Goal: Task Accomplishment & Management: Use online tool/utility

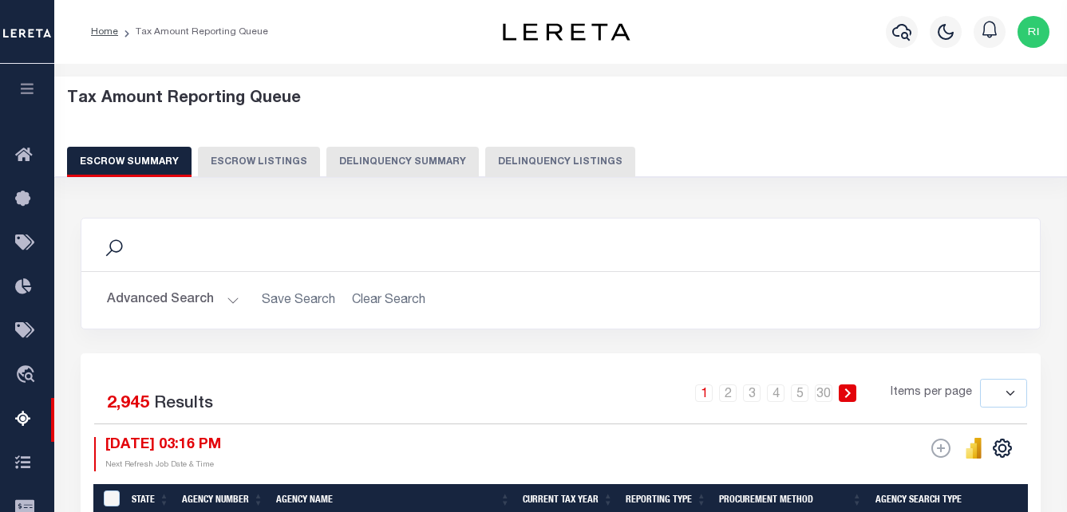
select select
click at [228, 301] on button "Advanced Search" at bounding box center [173, 300] width 132 height 31
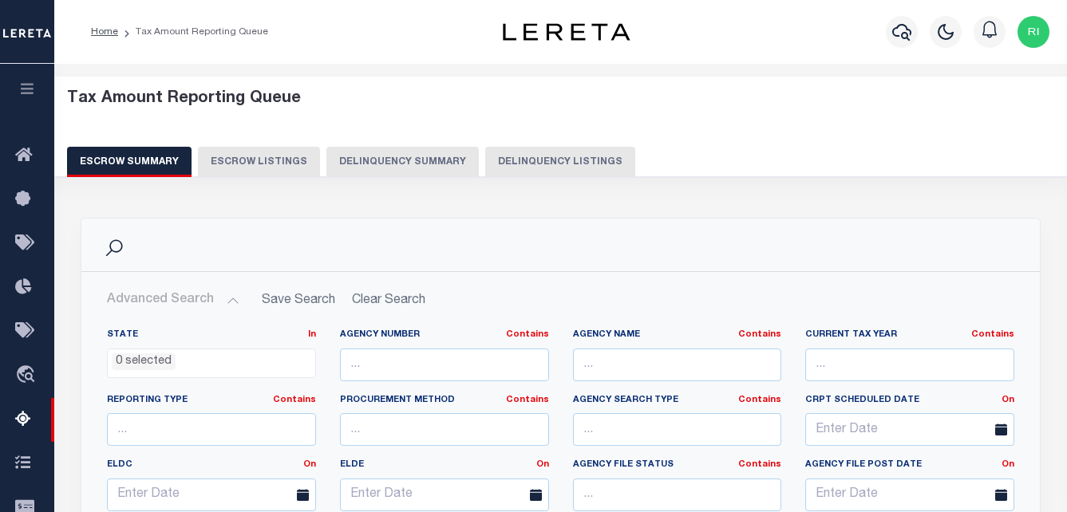
click at [526, 162] on button "Delinquency Listings" at bounding box center [560, 162] width 150 height 30
select select
select select "100"
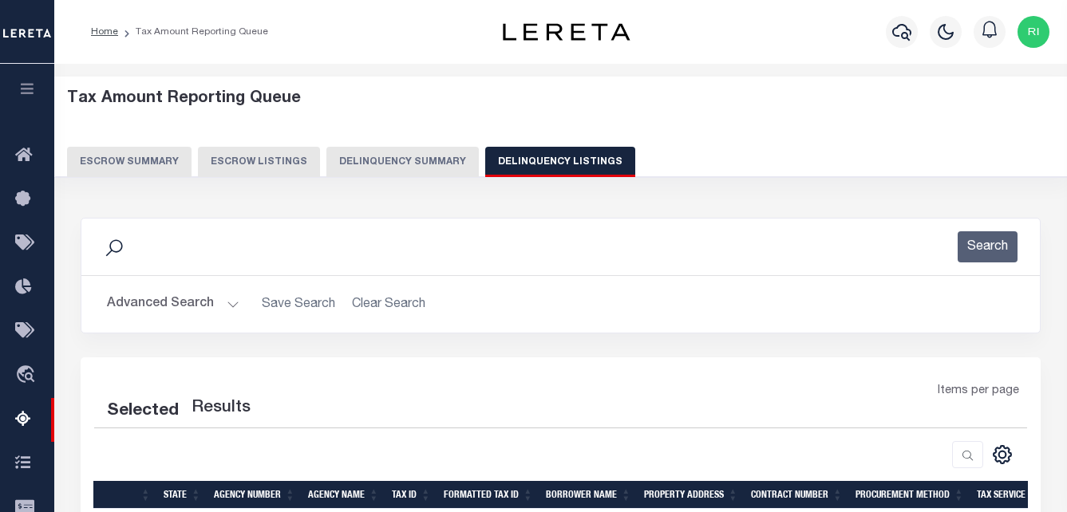
click at [221, 303] on button "Advanced Search" at bounding box center [173, 304] width 132 height 31
select select "100"
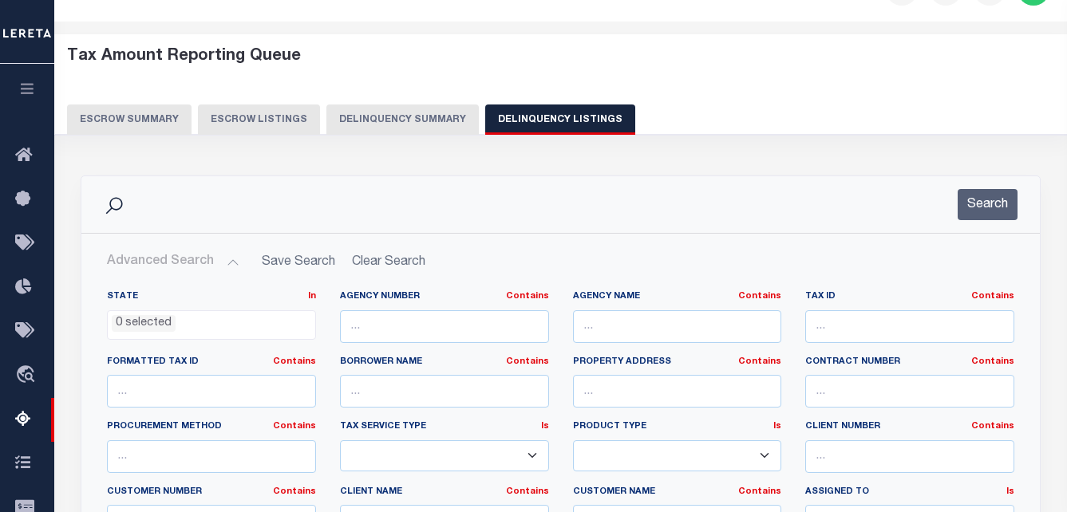
scroll to position [160, 0]
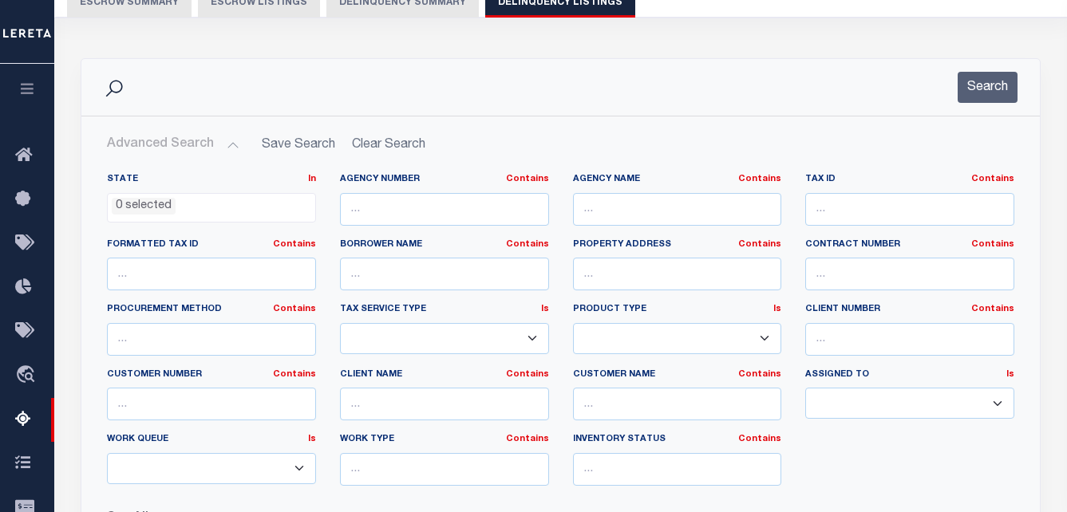
click at [292, 213] on ul "0 selected" at bounding box center [211, 205] width 207 height 22
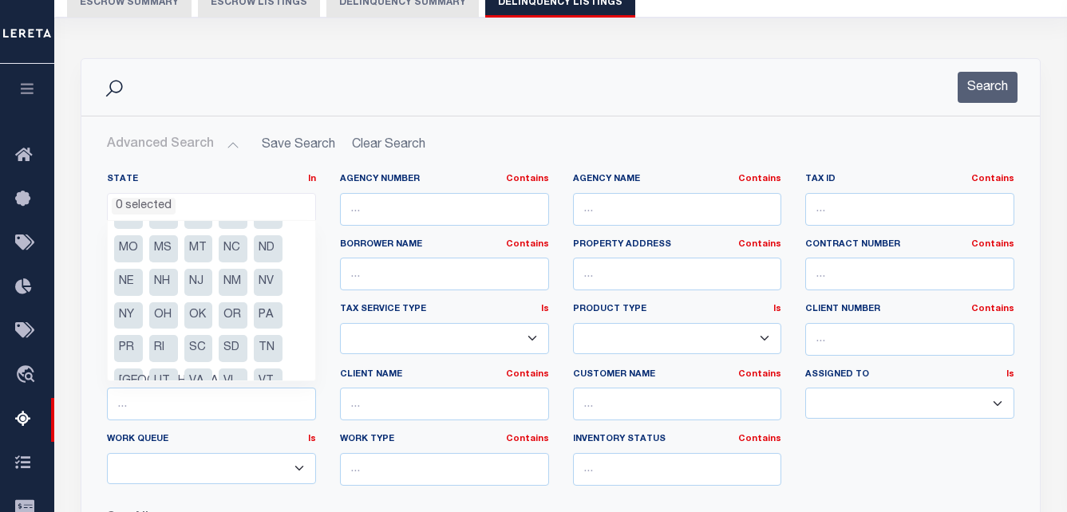
click at [163, 317] on li "OH" at bounding box center [163, 315] width 29 height 27
select select "OH"
click at [166, 317] on li "OH" at bounding box center [163, 315] width 29 height 27
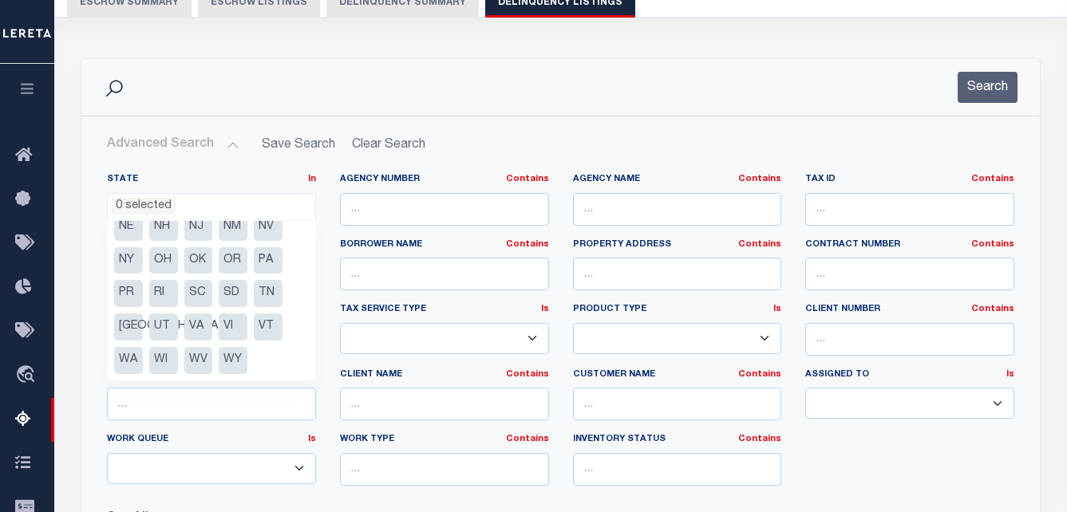
click at [259, 92] on div "Search" at bounding box center [560, 87] width 933 height 31
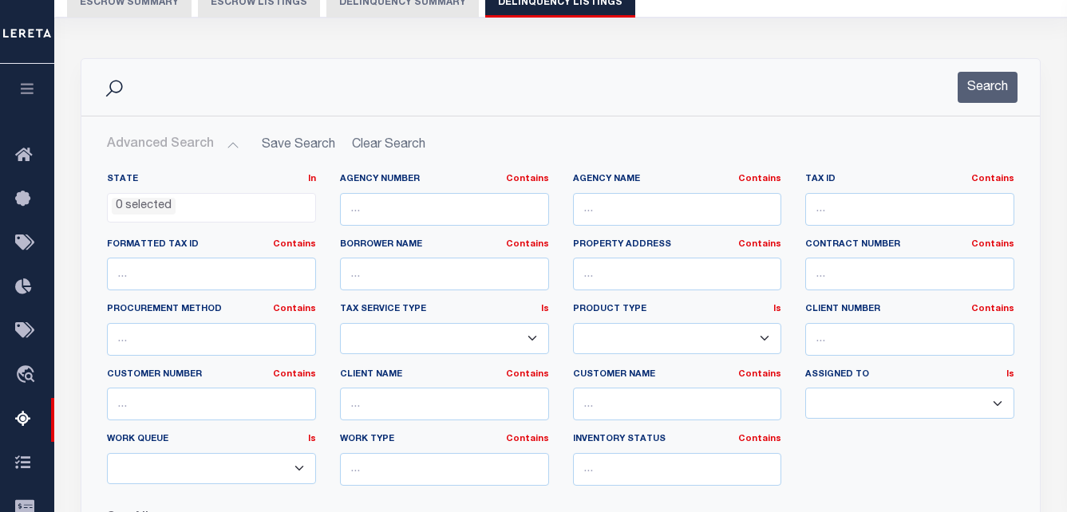
click at [227, 207] on ul "0 selected" at bounding box center [211, 205] width 207 height 22
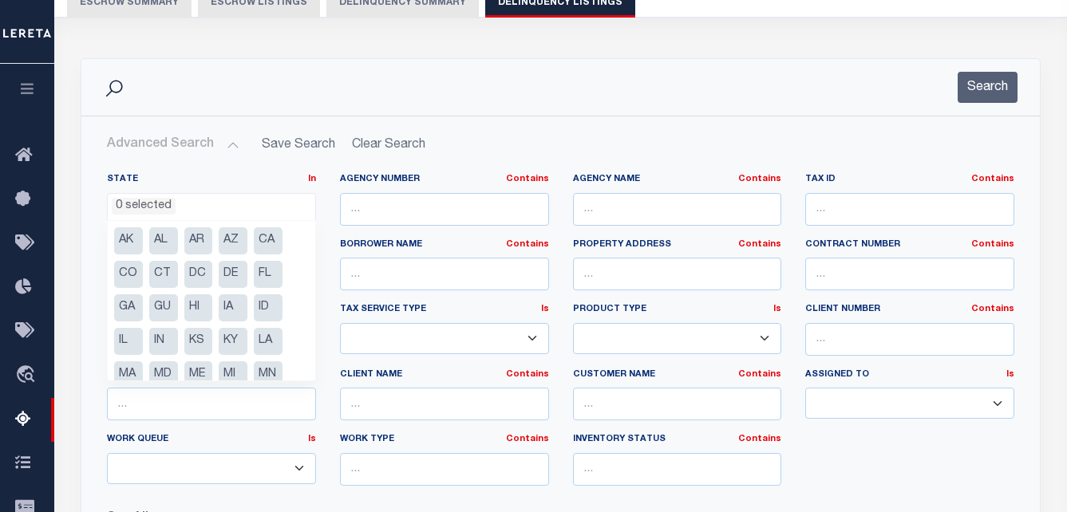
scroll to position [160, 0]
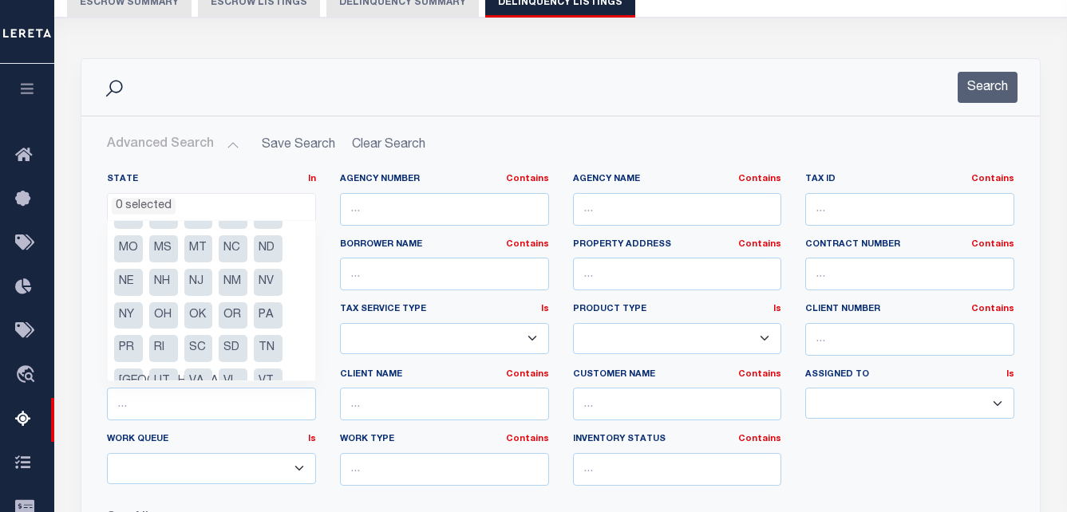
click at [167, 318] on li "OH" at bounding box center [163, 315] width 29 height 27
select select "OH"
click at [160, 312] on li "OH" at bounding box center [163, 315] width 29 height 27
select select "OH"
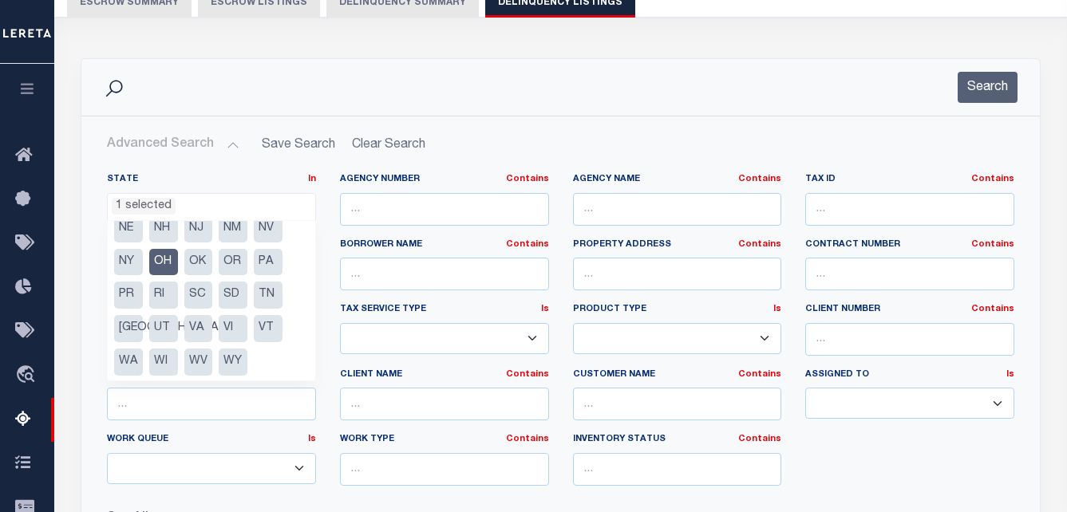
scroll to position [215, 0]
click at [224, 206] on ul "1 selected" at bounding box center [211, 205] width 207 height 22
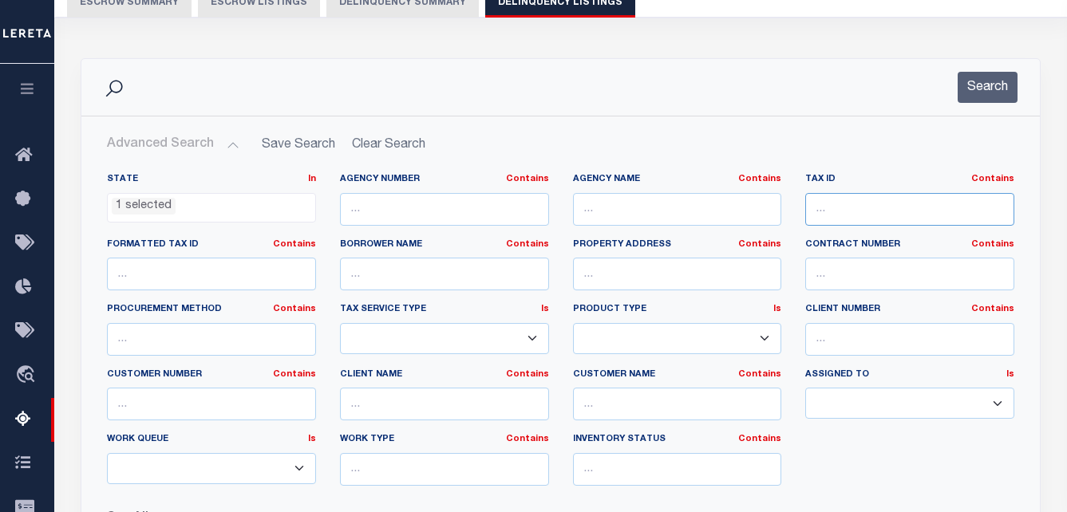
click at [851, 211] on input "text" at bounding box center [909, 209] width 209 height 33
paste input "531322.049D"
type input "531322.049D"
click at [1000, 93] on button "Search" at bounding box center [987, 87] width 60 height 31
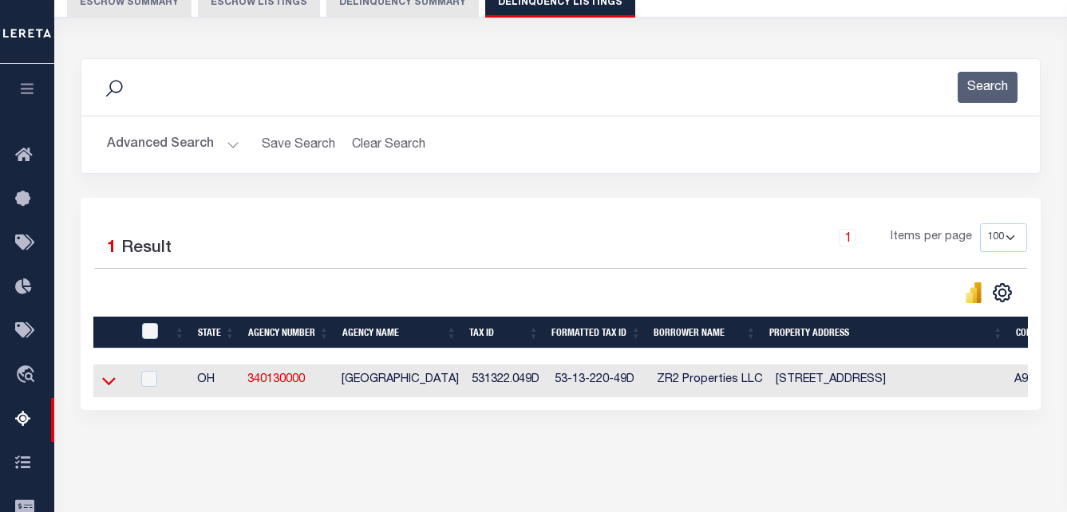
click at [108, 389] on icon at bounding box center [109, 381] width 14 height 17
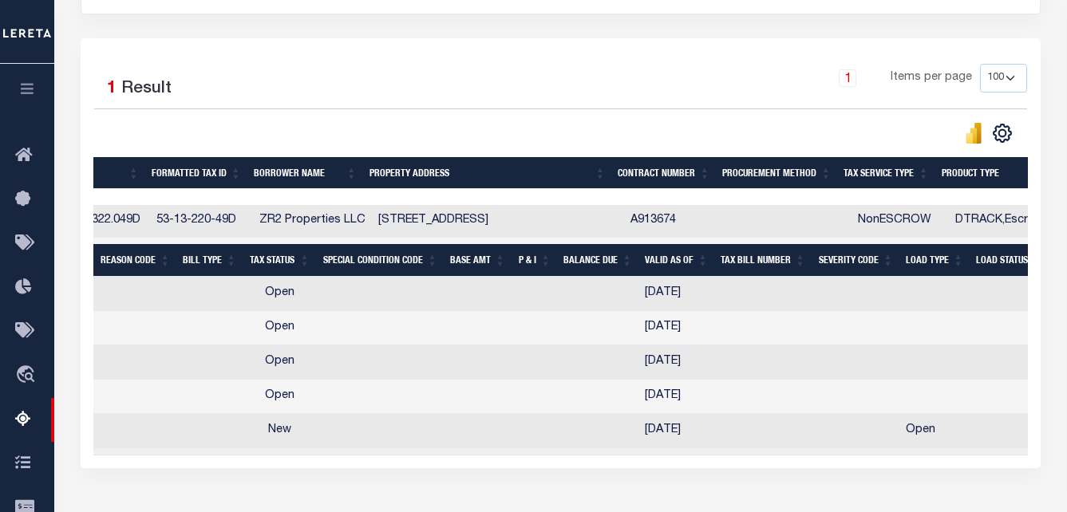
scroll to position [0, 0]
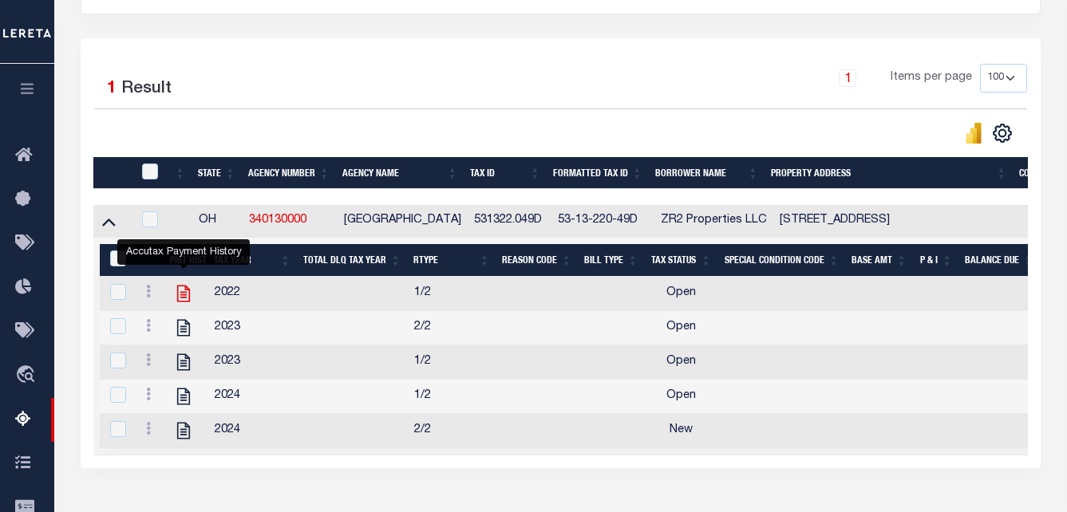
click at [181, 302] on icon "" at bounding box center [183, 294] width 13 height 17
checkbox input "true"
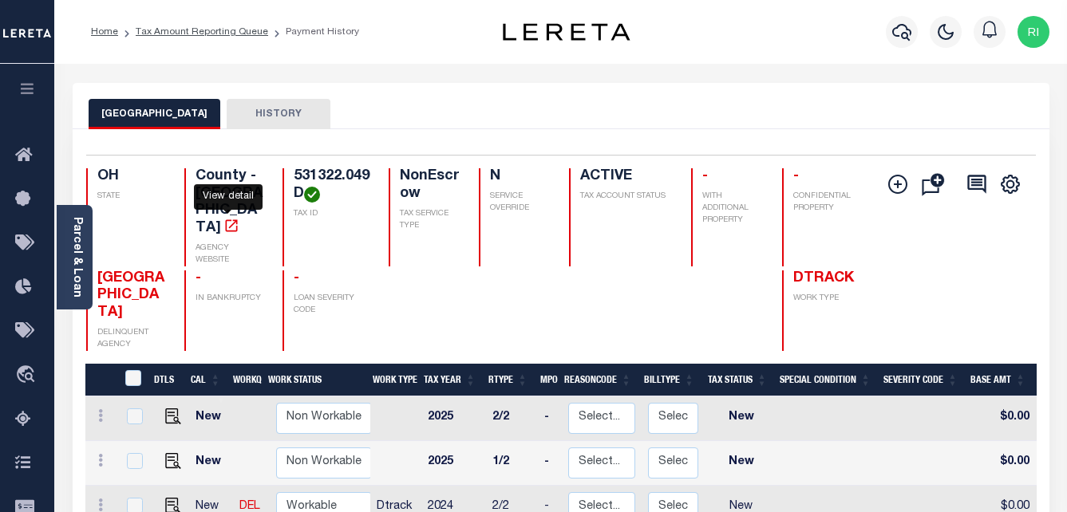
click at [227, 218] on icon "" at bounding box center [231, 226] width 16 height 16
drag, startPoint x: 157, startPoint y: 279, endPoint x: 97, endPoint y: 247, distance: 68.5
click at [97, 271] on span "[GEOGRAPHIC_DATA]" at bounding box center [130, 295] width 67 height 49
copy span "[GEOGRAPHIC_DATA]"
drag, startPoint x: 302, startPoint y: 198, endPoint x: 290, endPoint y: 179, distance: 23.0
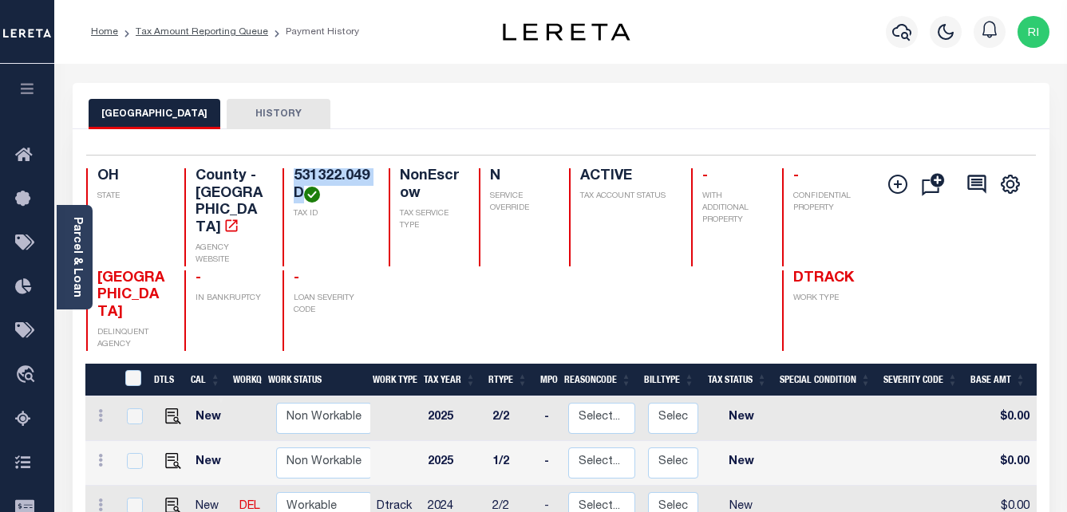
click at [290, 179] on div "531322.049D TAX ID" at bounding box center [325, 217] width 87 height 98
copy h4 "531322.049D"
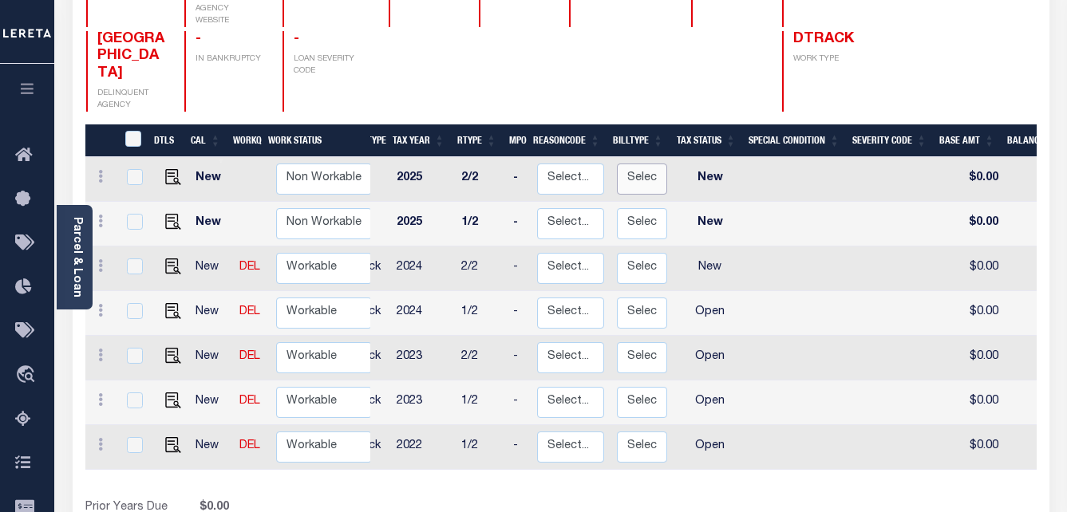
click at [622, 164] on select "Select... Regular Delinquent Supplemental Corrected/Adjusted Bill - Re-Report C…" at bounding box center [642, 179] width 50 height 31
checkbox input "true"
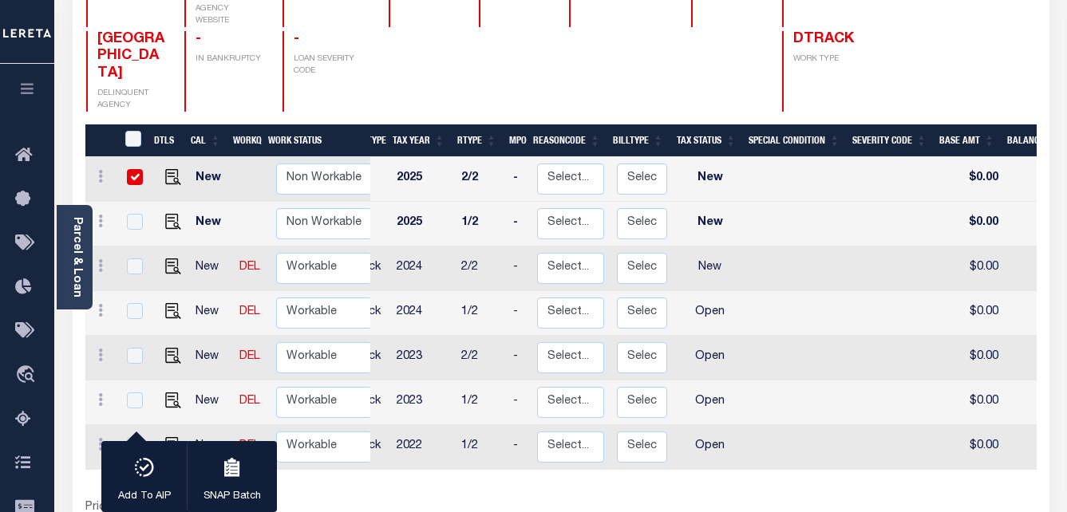
click at [460, 209] on td "1/2" at bounding box center [481, 224] width 52 height 45
checkbox input "true"
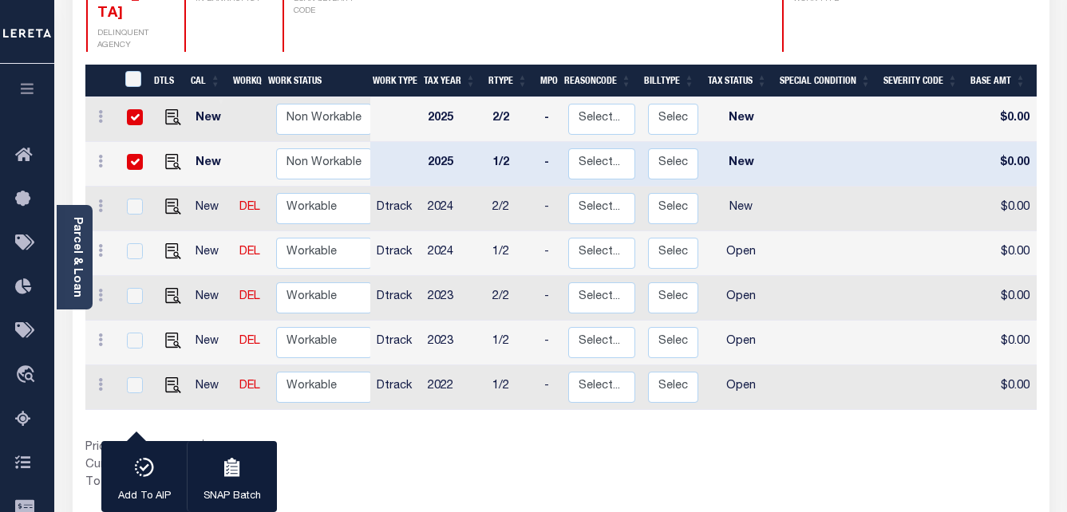
scroll to position [399, 0]
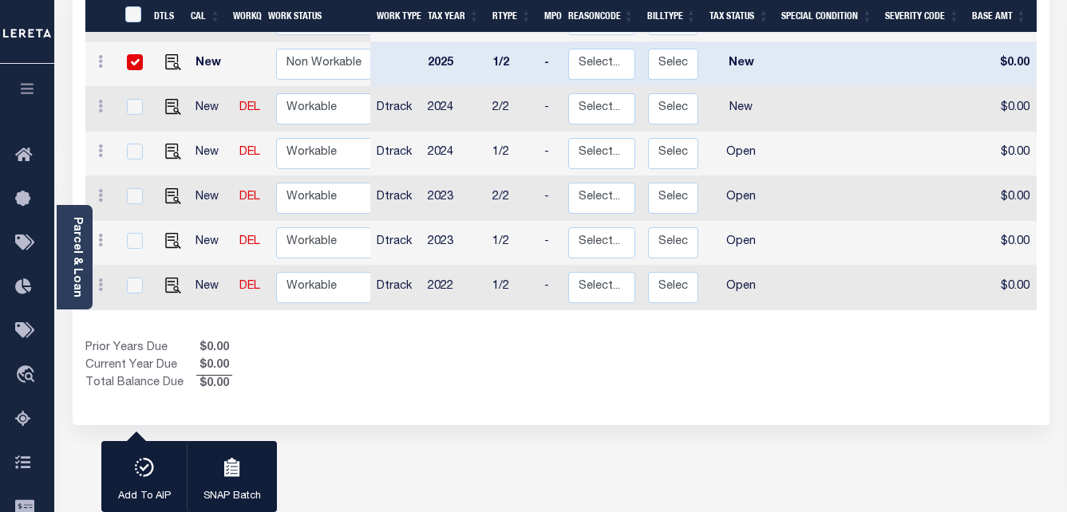
click at [780, 388] on div "2 Selected 7 Results 1 Items per page 25 50 100 OH STATE TAX ID" at bounding box center [561, 77] width 977 height 695
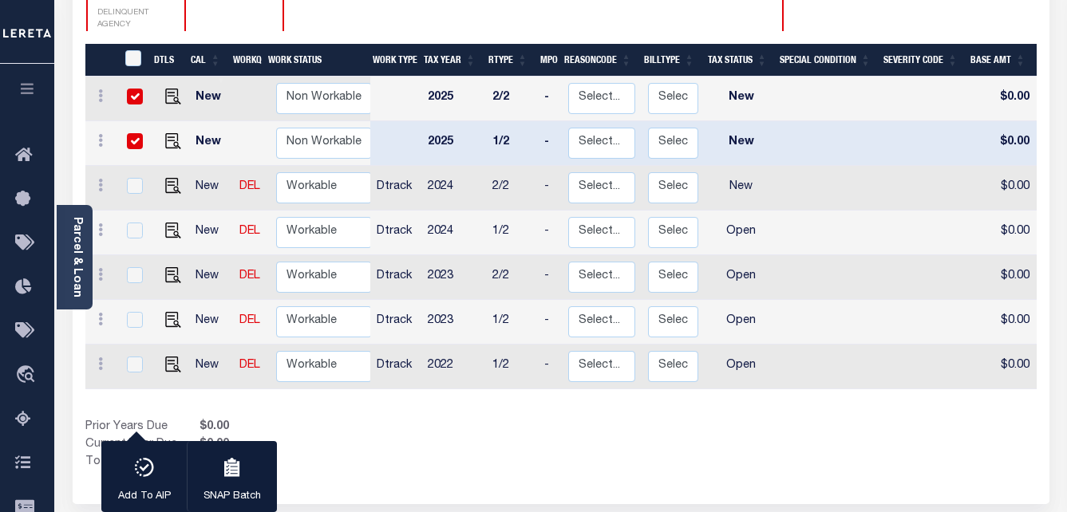
scroll to position [319, 0]
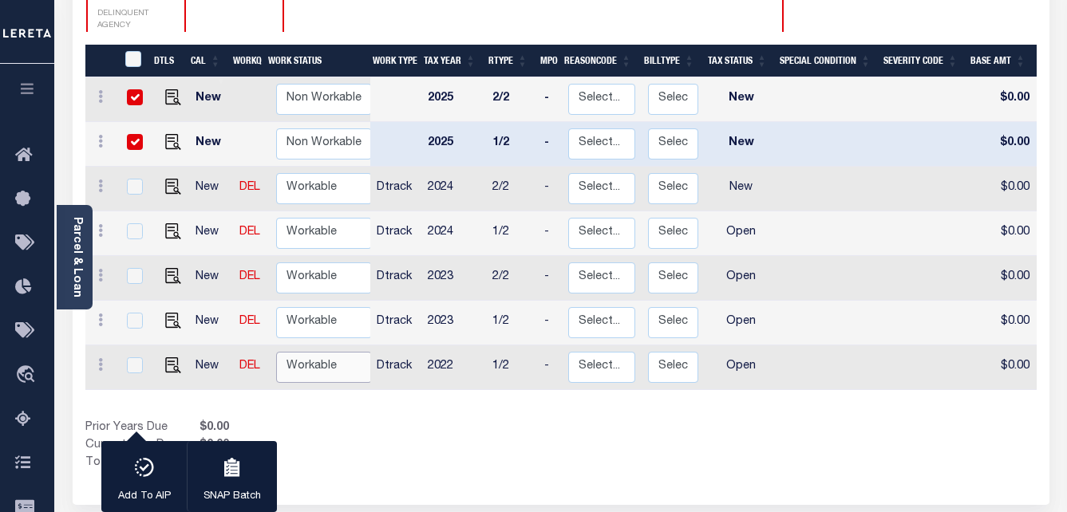
click at [318, 352] on select "Non Workable Workable" at bounding box center [324, 367] width 96 height 31
checkbox input "true"
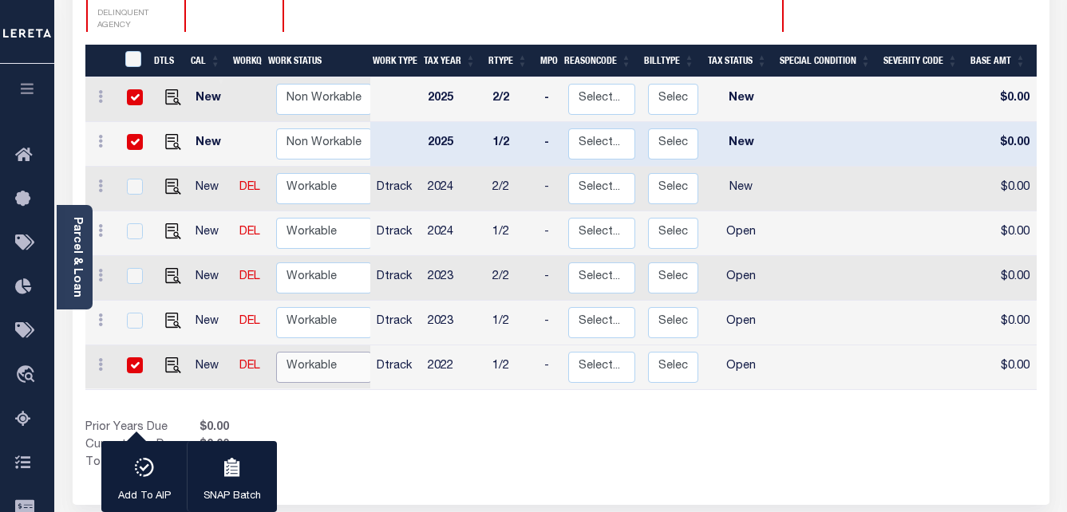
click at [318, 352] on select "Non Workable Workable" at bounding box center [324, 367] width 96 height 31
checkbox input "false"
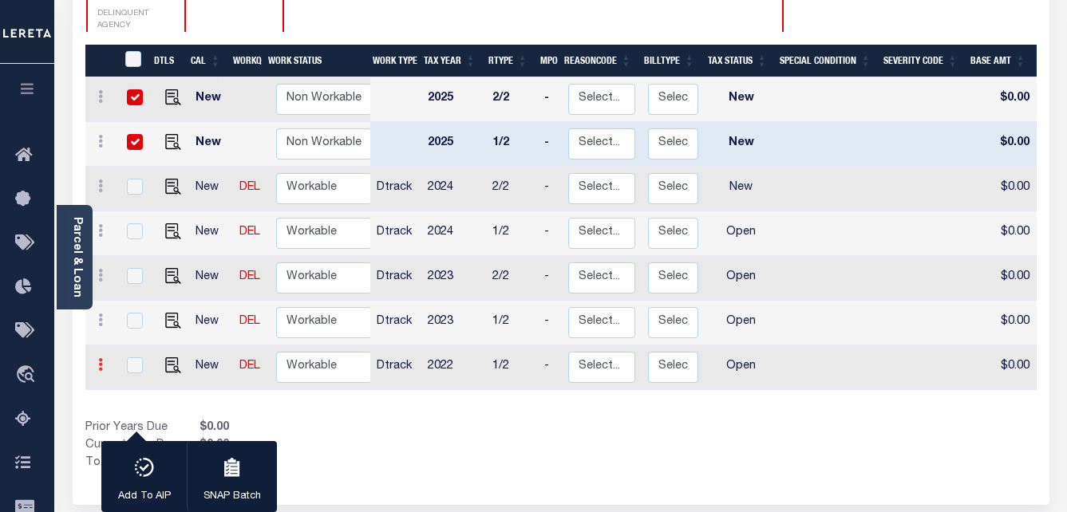
click at [98, 358] on icon at bounding box center [100, 364] width 5 height 13
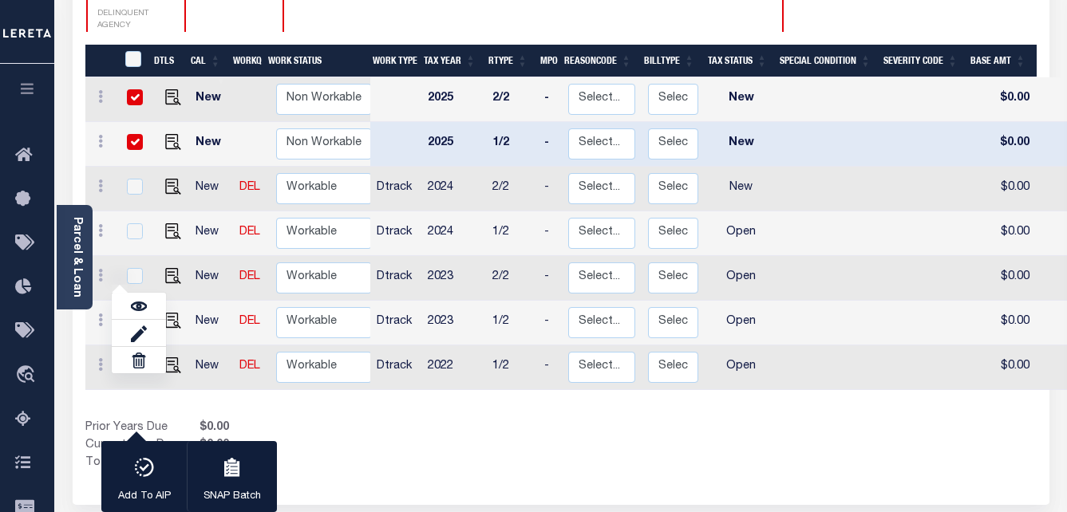
click at [250, 365] on div "DTLS CAL WorkQ Work Status Work Type Tax Year RType MPO ReasonCode BillType Tax…" at bounding box center [560, 223] width 951 height 356
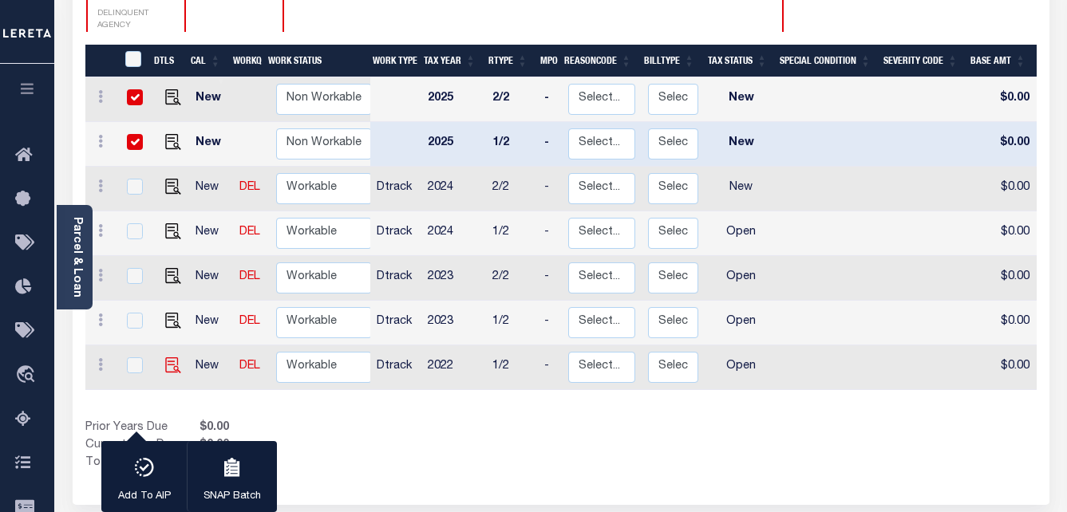
click at [170, 357] on img "" at bounding box center [173, 365] width 16 height 16
checkbox input "true"
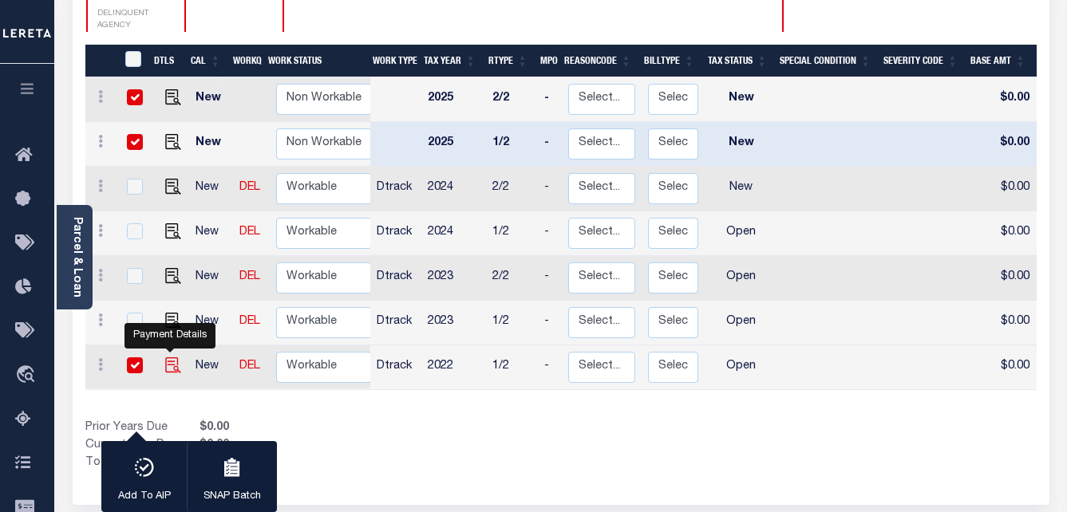
click at [167, 357] on img "" at bounding box center [173, 365] width 16 height 16
checkbox input "false"
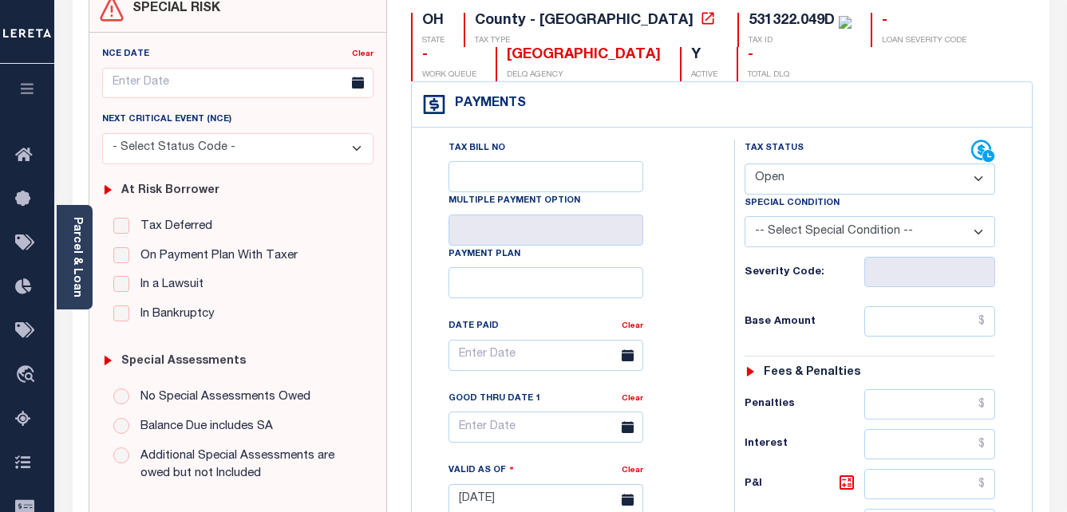
scroll to position [160, 0]
click at [953, 181] on select "- Select Status Code - Open Due/Unpaid Paid Incomplete No Tax Due Internal Refu…" at bounding box center [869, 178] width 251 height 31
select select "PYD"
click at [744, 164] on select "- Select Status Code - Open Due/Unpaid Paid Incomplete No Tax Due Internal Refu…" at bounding box center [869, 178] width 251 height 31
type input "10/07/2025"
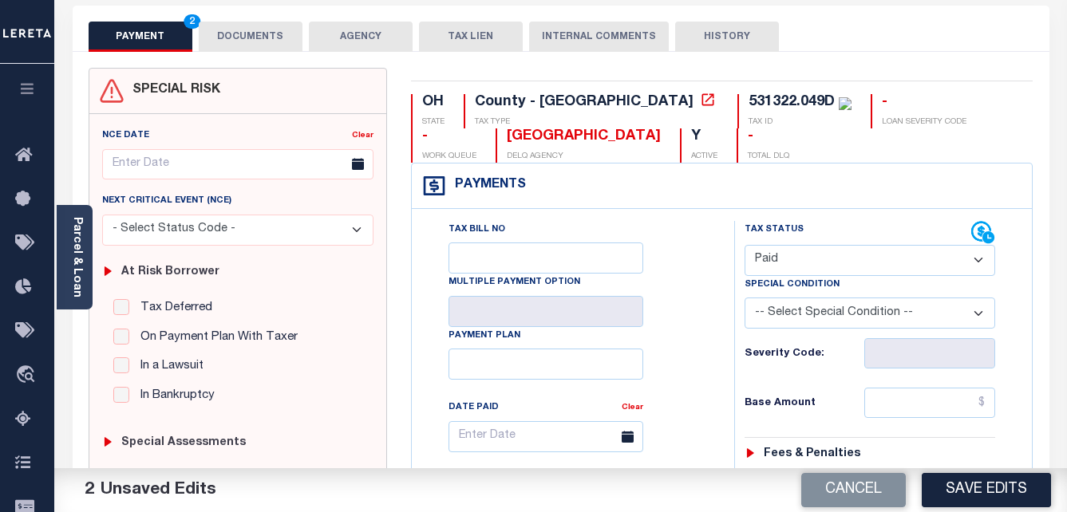
scroll to position [58, 0]
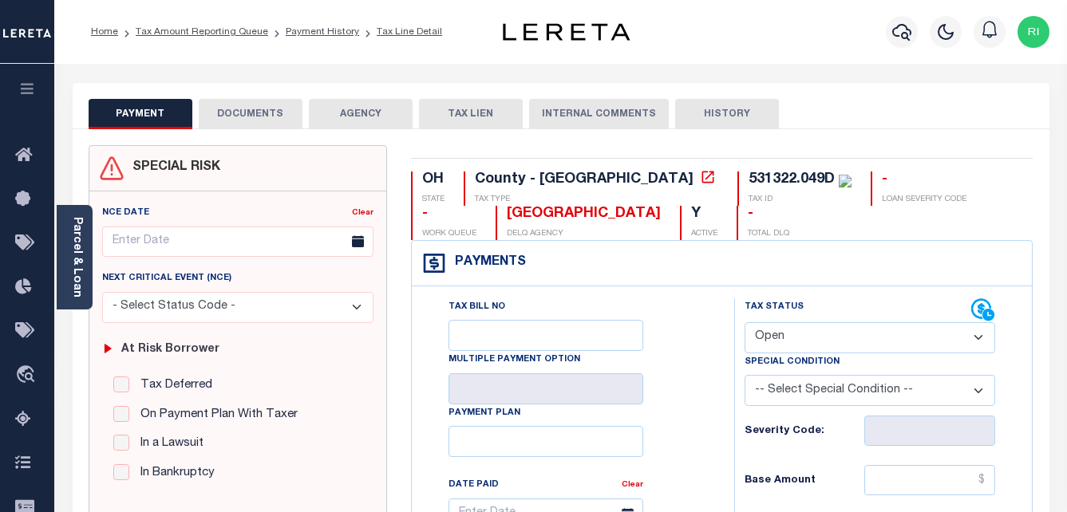
click at [948, 345] on select "- Select Status Code - Open Due/Unpaid Paid Incomplete No Tax Due Internal Refu…" at bounding box center [869, 337] width 251 height 31
select select "PYD"
click at [744, 323] on select "- Select Status Code - Open Due/Unpaid Paid Incomplete No Tax Due Internal Refu…" at bounding box center [869, 337] width 251 height 31
type input "10/07/2025"
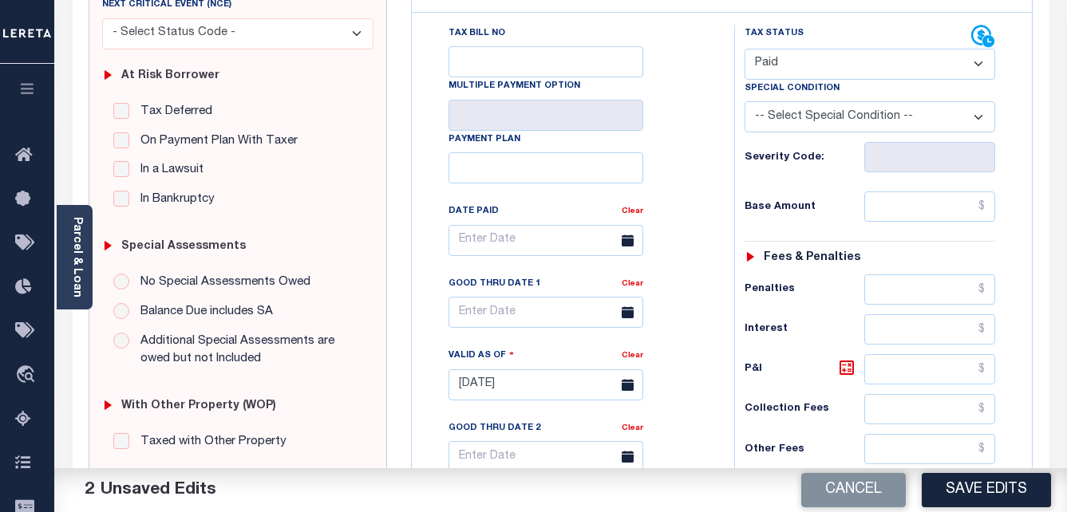
scroll to position [319, 0]
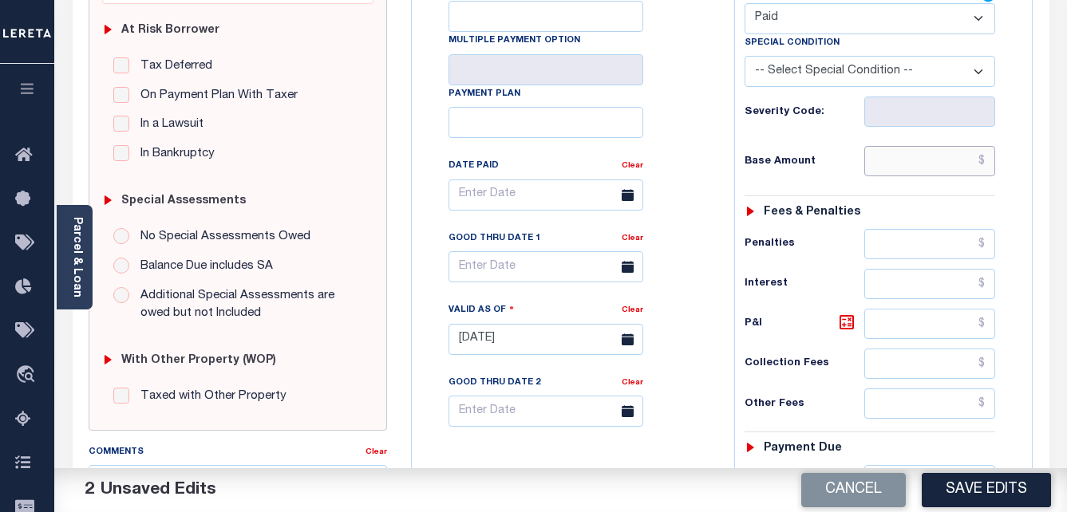
click at [910, 168] on input "text" at bounding box center [929, 161] width 131 height 30
paste input "12,755.22"
type input "$12,755.22"
